Goal: Task Accomplishment & Management: Manage account settings

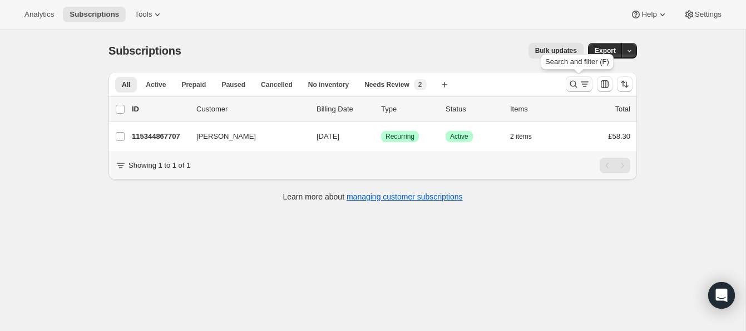
click at [572, 80] on icon "Search and filter results" at bounding box center [573, 83] width 11 height 11
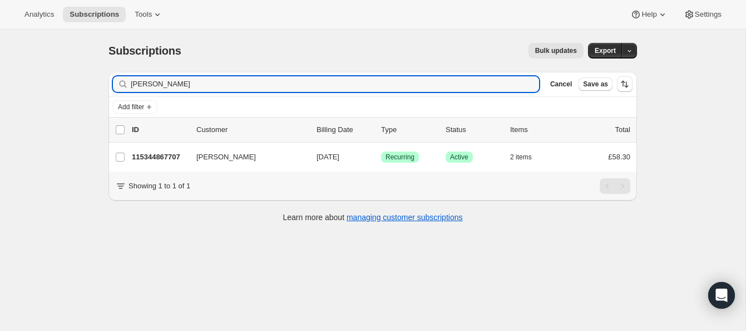
drag, startPoint x: 185, startPoint y: 82, endPoint x: 109, endPoint y: 79, distance: 76.9
click at [109, 79] on div "Filter subscribers Ann Brydon Clear Cancel Save as" at bounding box center [373, 84] width 529 height 24
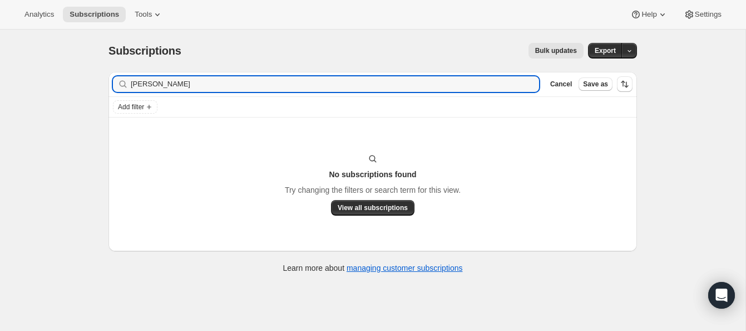
scroll to position [21, 0]
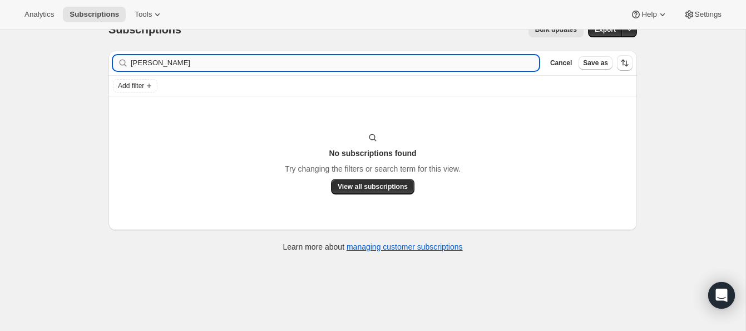
click at [137, 64] on input "haold jones" at bounding box center [335, 63] width 409 height 16
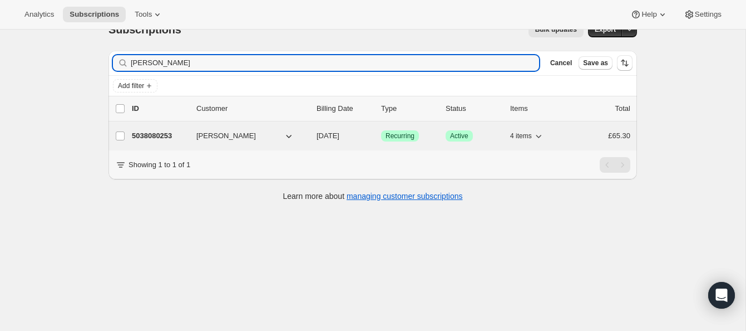
type input "[PERSON_NAME]"
click at [173, 131] on p "5038080253" at bounding box center [160, 135] width 56 height 11
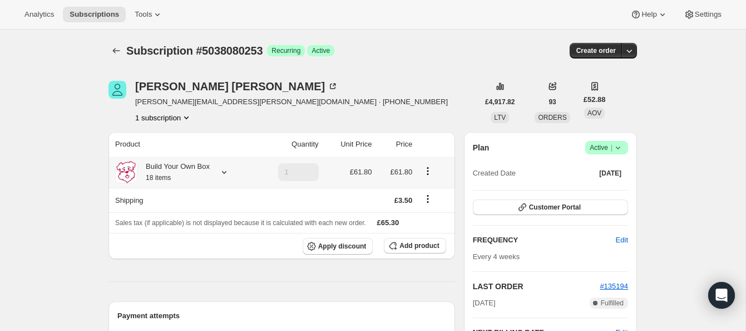
click at [225, 171] on icon at bounding box center [224, 172] width 4 height 3
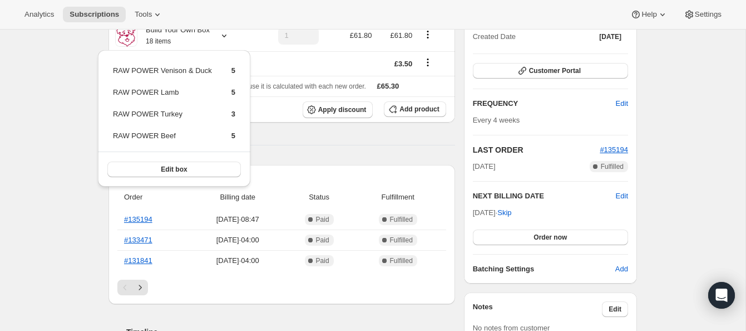
scroll to position [152, 0]
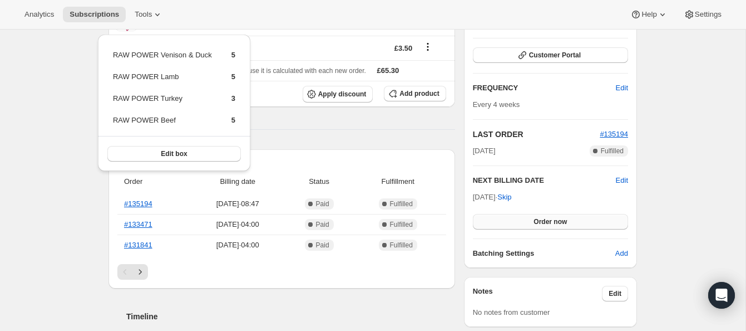
click at [543, 219] on span "Order now" at bounding box center [550, 221] width 33 height 9
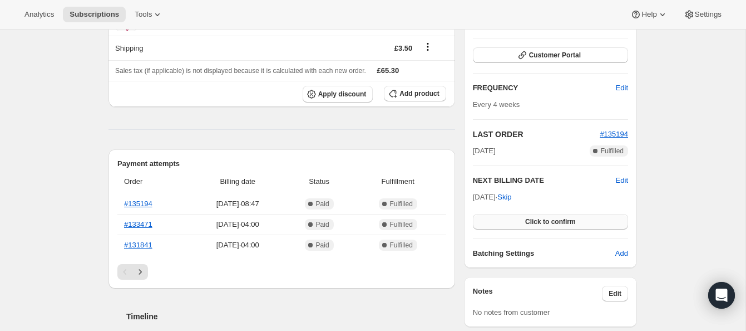
click at [543, 219] on span "Click to confirm" at bounding box center [550, 221] width 51 height 9
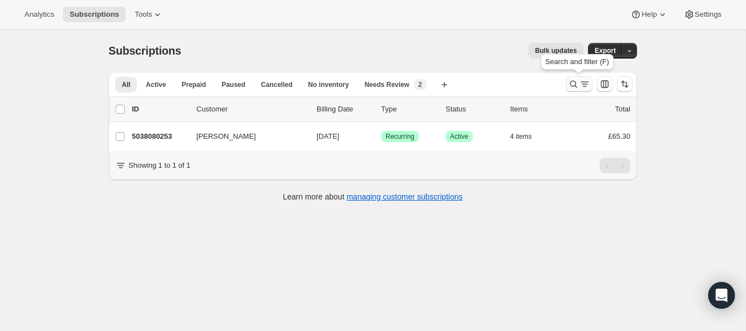
click at [573, 80] on icon "Search and filter results" at bounding box center [573, 83] width 11 height 11
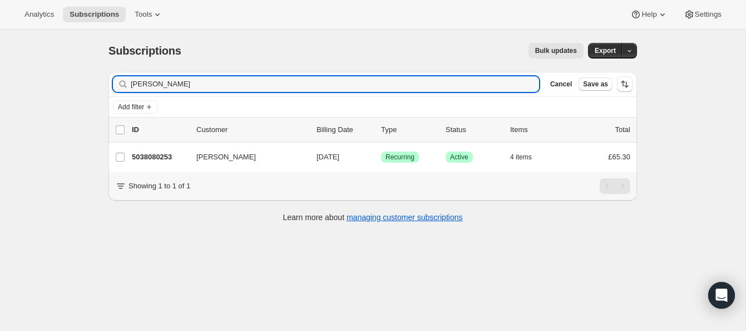
drag, startPoint x: 176, startPoint y: 87, endPoint x: 107, endPoint y: 78, distance: 69.0
click at [107, 78] on div "Filter subscribers [PERSON_NAME] Clear Cancel Save as Add filter 0 selected Upd…" at bounding box center [369, 148] width 538 height 171
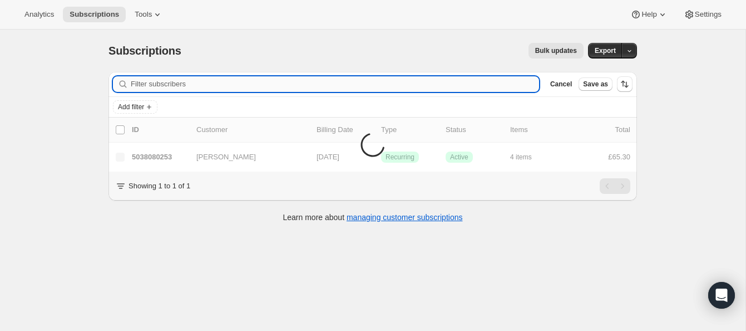
click at [154, 84] on input "Filter subscribers" at bounding box center [335, 84] width 409 height 16
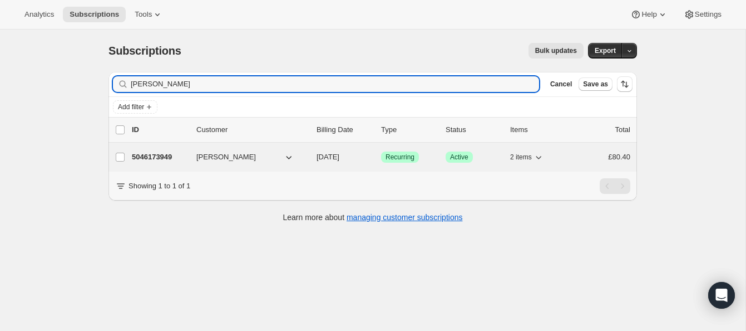
type input "[PERSON_NAME]"
click at [165, 153] on p "5046173949" at bounding box center [160, 156] width 56 height 11
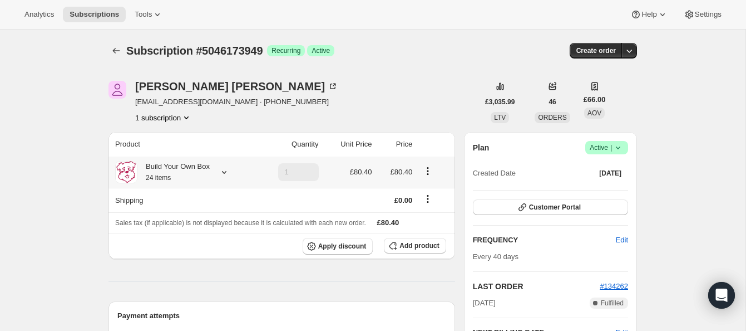
click at [226, 171] on icon at bounding box center [224, 171] width 11 height 11
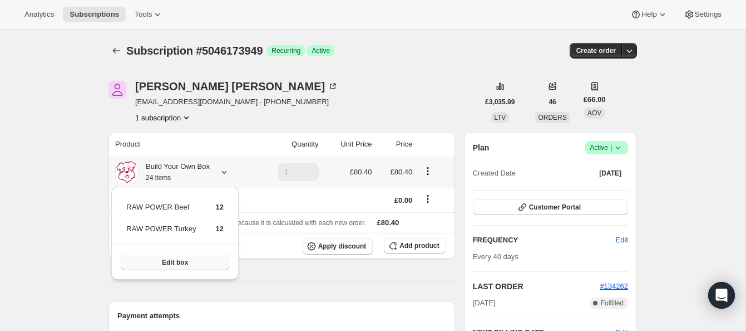
click at [203, 259] on button "Edit box" at bounding box center [175, 262] width 109 height 16
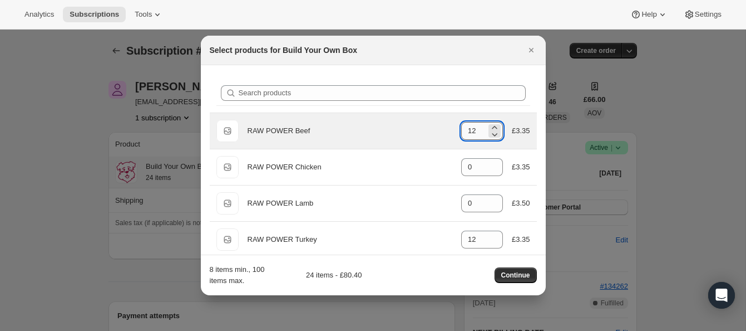
drag, startPoint x: 466, startPoint y: 129, endPoint x: 477, endPoint y: 129, distance: 11.1
click at [477, 129] on input "12" at bounding box center [473, 131] width 25 height 18
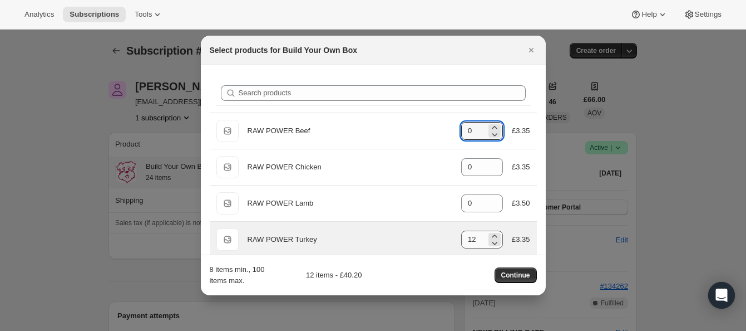
type input "0"
drag, startPoint x: 465, startPoint y: 238, endPoint x: 480, endPoint y: 238, distance: 15.0
click at [480, 238] on input "12" at bounding box center [473, 239] width 25 height 18
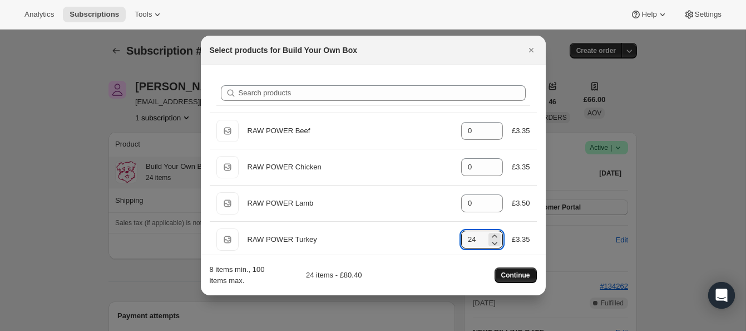
type input "24"
click at [513, 273] on span "Continue" at bounding box center [515, 274] width 29 height 9
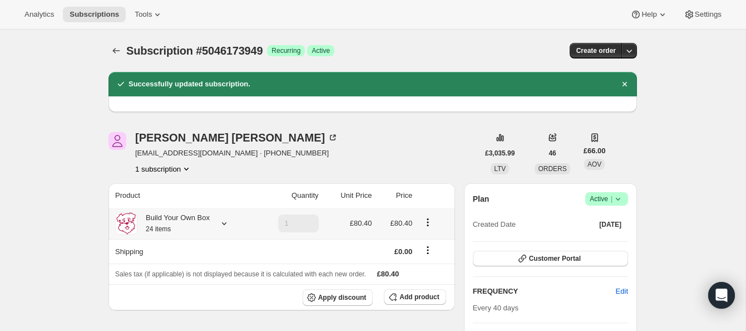
click at [224, 222] on icon at bounding box center [224, 223] width 11 height 11
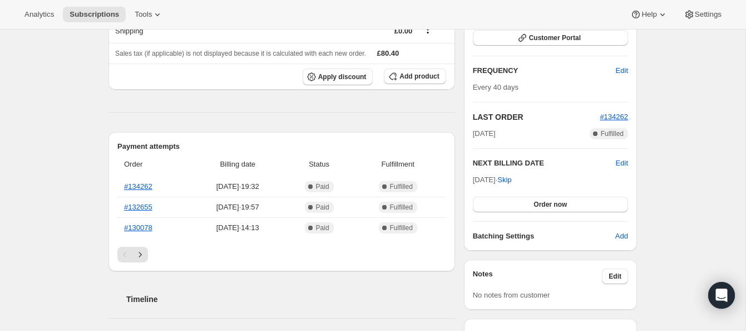
scroll to position [241, 0]
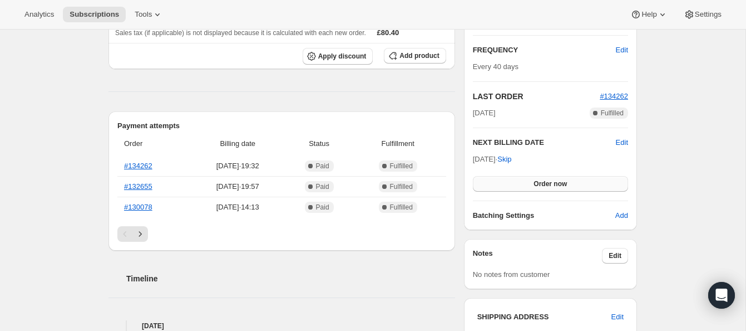
click at [552, 179] on span "Order now" at bounding box center [550, 183] width 33 height 9
click at [552, 180] on span "Click to confirm" at bounding box center [550, 183] width 51 height 9
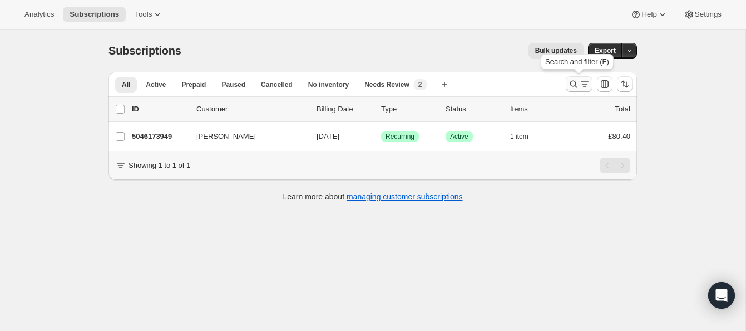
click at [573, 79] on icon "Search and filter results" at bounding box center [573, 83] width 11 height 11
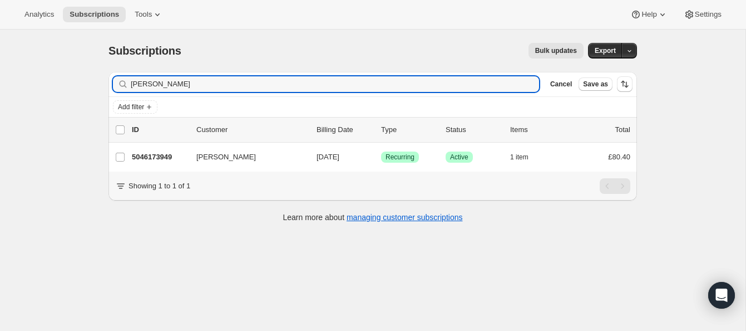
drag, startPoint x: 173, startPoint y: 85, endPoint x: 112, endPoint y: 73, distance: 61.8
click at [112, 73] on div "Filter subscribers [PERSON_NAME] Clear Cancel Save as" at bounding box center [373, 84] width 529 height 24
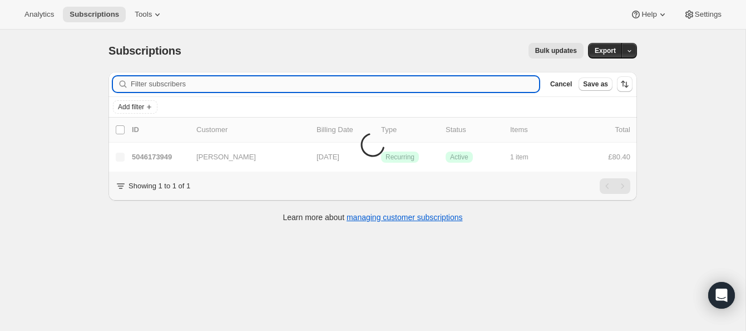
click at [178, 83] on input "Filter subscribers" at bounding box center [335, 84] width 409 height 16
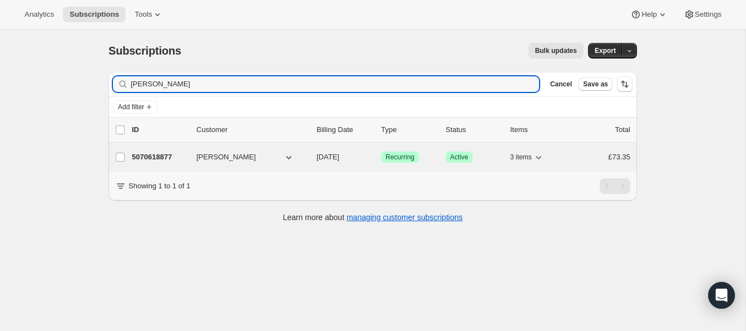
type input "[PERSON_NAME]"
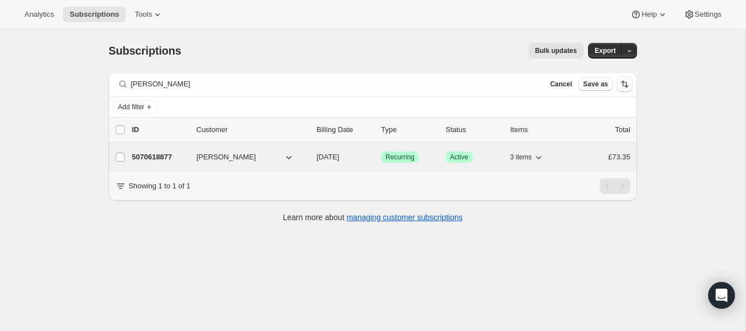
click at [161, 154] on p "5070618877" at bounding box center [160, 156] width 56 height 11
